Goal: Find specific page/section: Find specific page/section

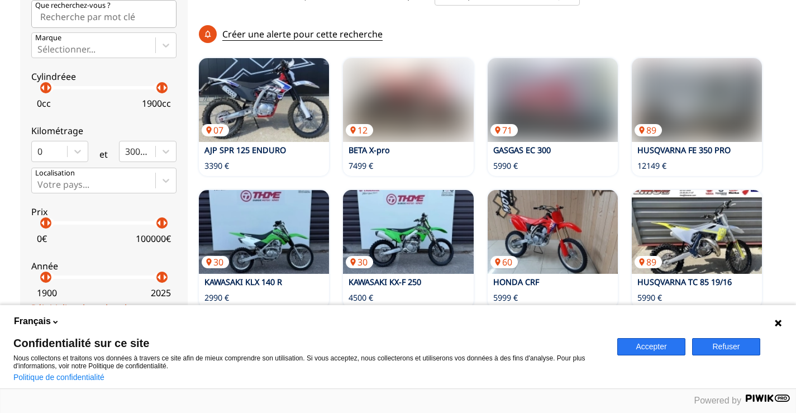
scroll to position [339, 0]
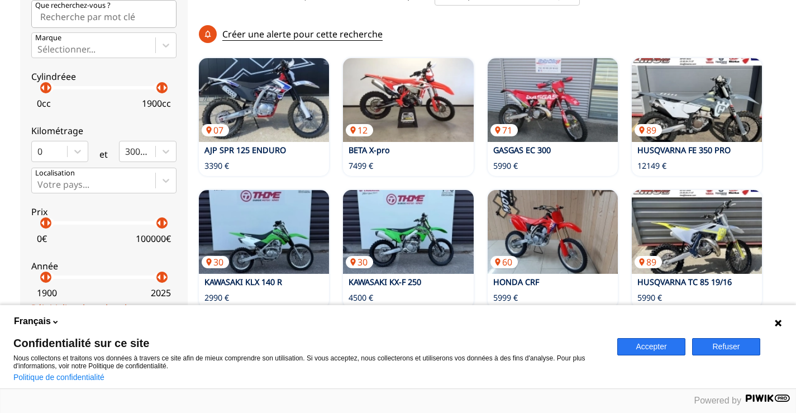
click at [156, 236] on p "100000 €" at bounding box center [153, 238] width 35 height 12
click at [164, 237] on p "100000 €" at bounding box center [153, 238] width 35 height 12
click at [775, 321] on icon at bounding box center [778, 322] width 9 height 9
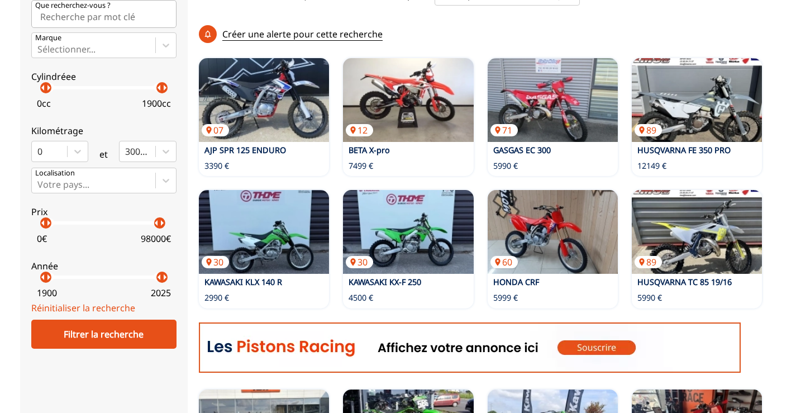
click at [156, 227] on p "arrow_right" at bounding box center [161, 222] width 13 height 13
click at [157, 227] on p "arrow_right" at bounding box center [163, 222] width 13 height 13
click at [157, 226] on p "arrow_right" at bounding box center [163, 222] width 13 height 13
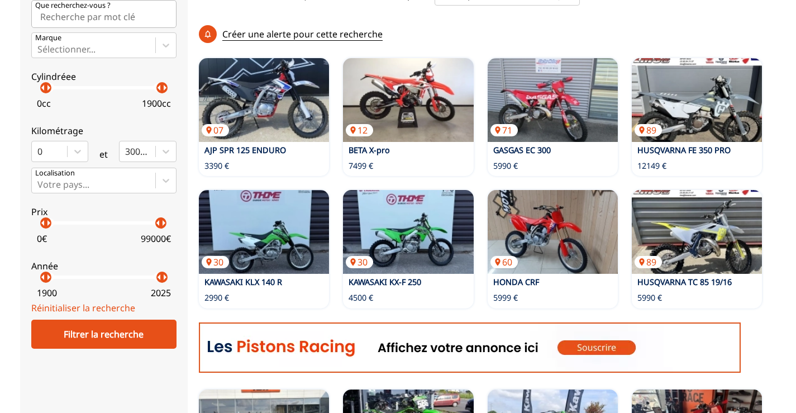
click at [157, 226] on p "arrow_right" at bounding box center [163, 222] width 13 height 13
click at [154, 226] on p "arrow_right" at bounding box center [159, 222] width 13 height 13
drag, startPoint x: 151, startPoint y: 226, endPoint x: 40, endPoint y: 218, distance: 112.0
click at [42, 218] on p "arrow_right" at bounding box center [48, 222] width 13 height 13
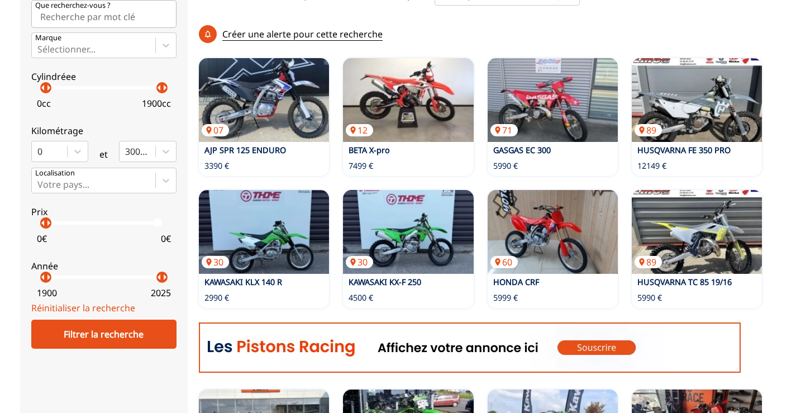
click at [45, 224] on p "arrow_right" at bounding box center [48, 222] width 13 height 13
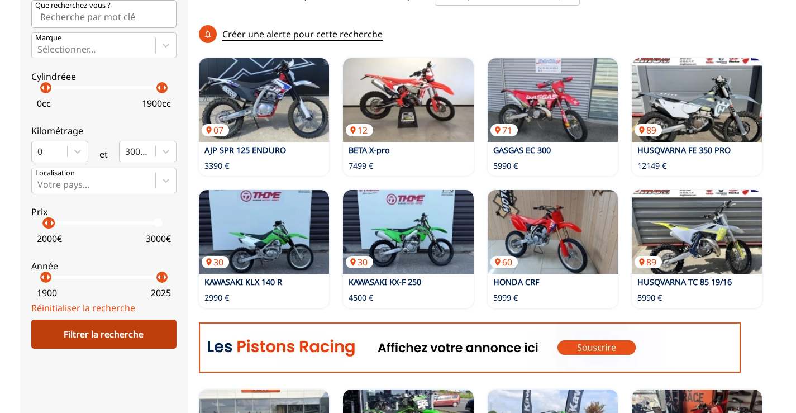
click at [109, 335] on div "Filtrer la recherche" at bounding box center [103, 334] width 145 height 29
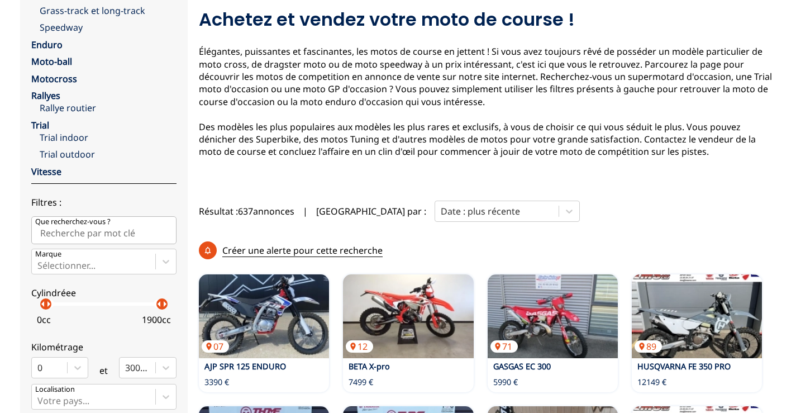
scroll to position [116, 0]
